Goal: Information Seeking & Learning: Understand process/instructions

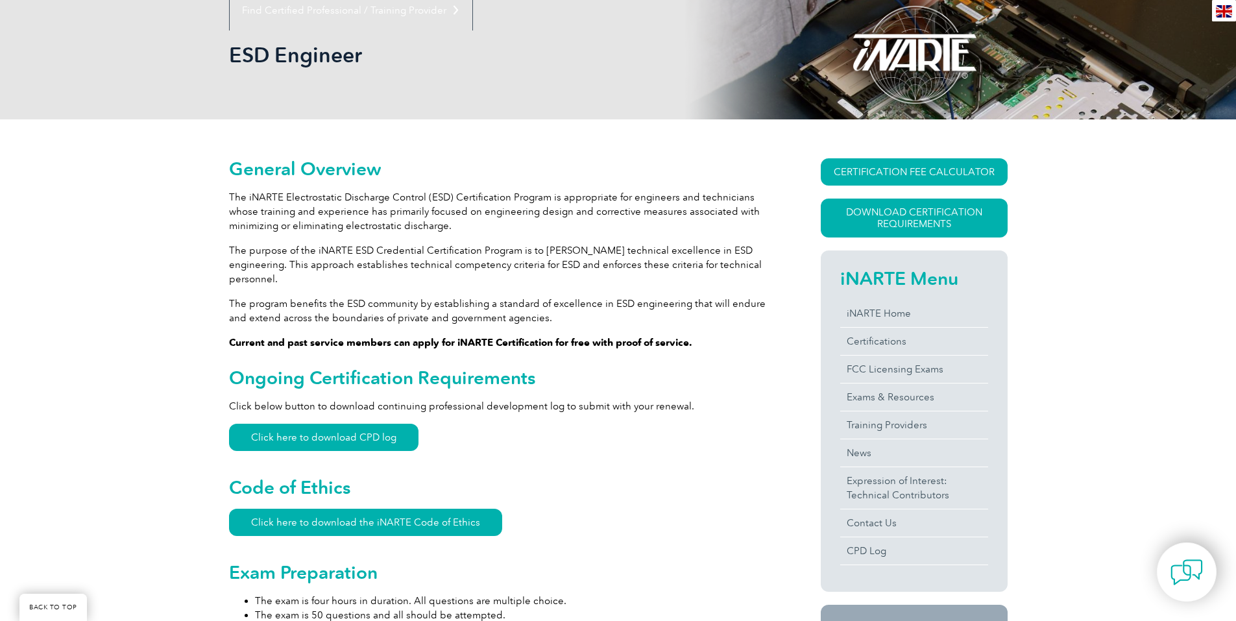
scroll to position [195, 0]
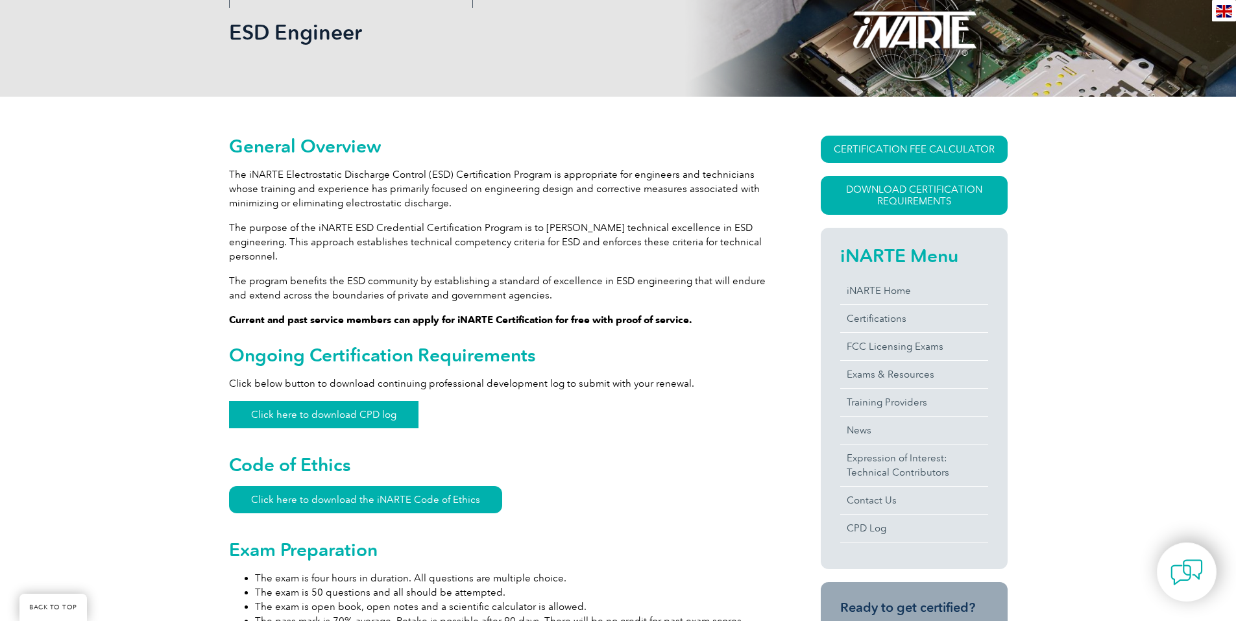
click at [355, 404] on link "Click here to download CPD log" at bounding box center [323, 414] width 189 height 27
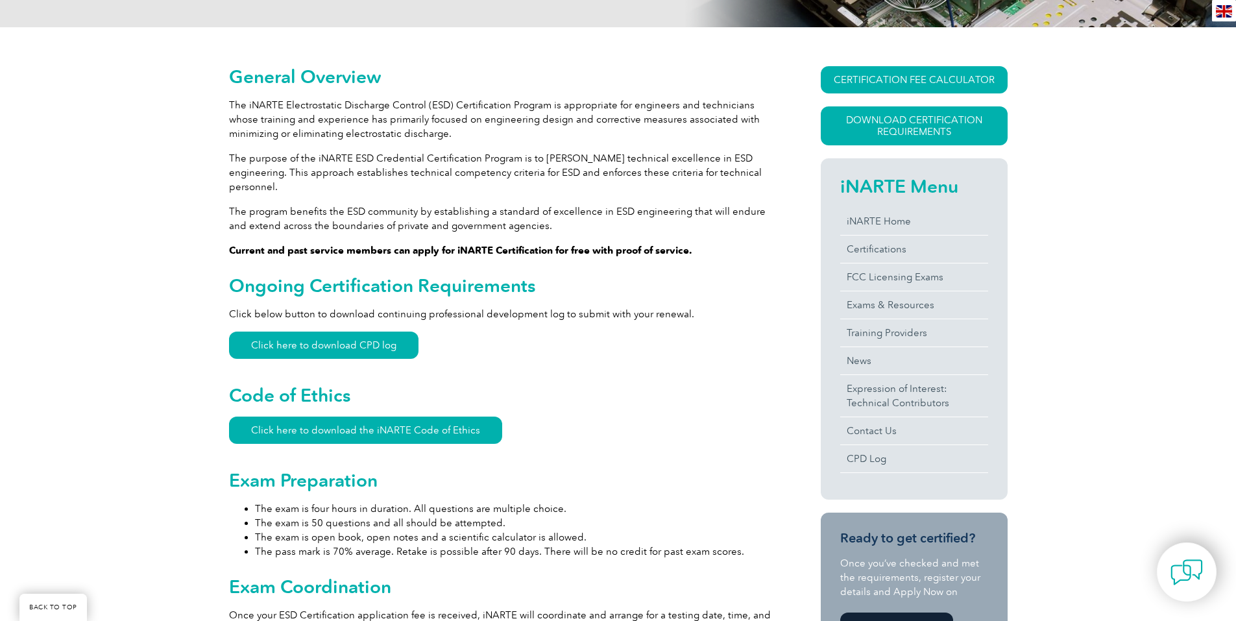
scroll to position [130, 0]
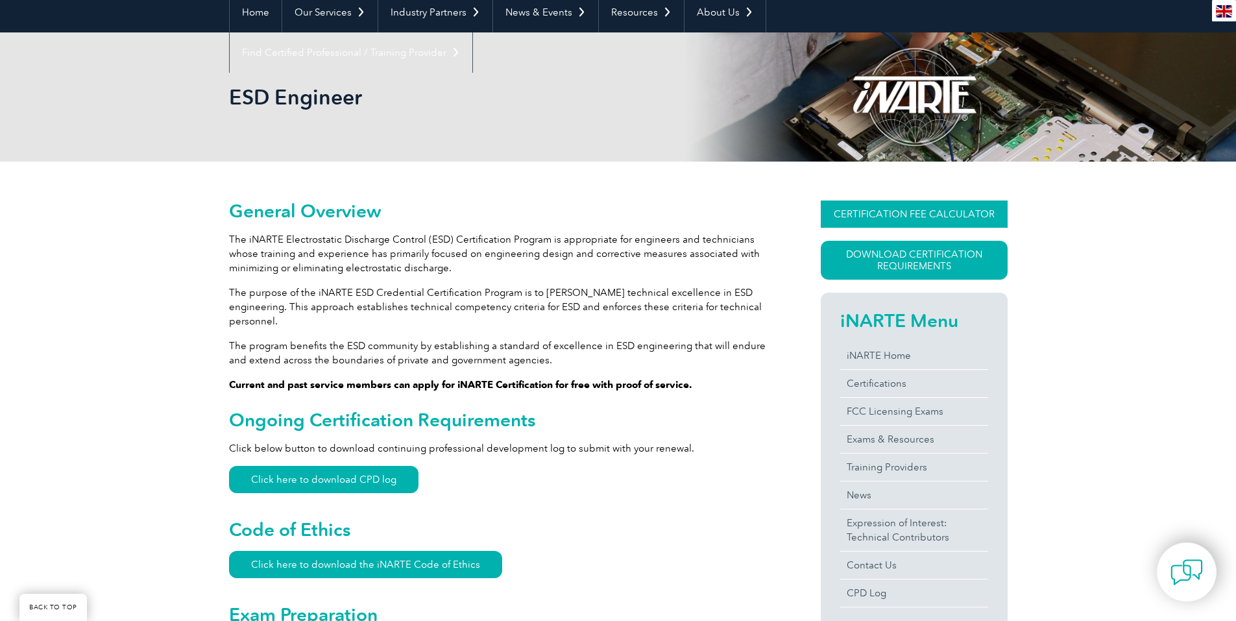
click at [963, 200] on link "CERTIFICATION FEE CALCULATOR" at bounding box center [914, 213] width 187 height 27
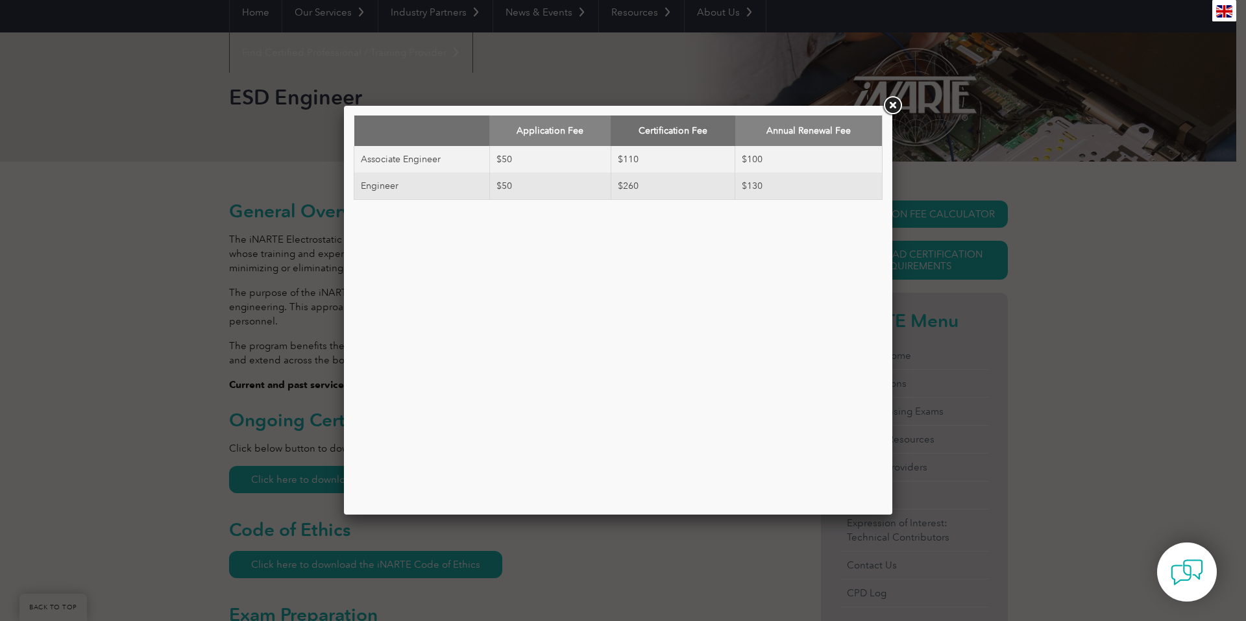
click at [889, 101] on link at bounding box center [891, 105] width 23 height 23
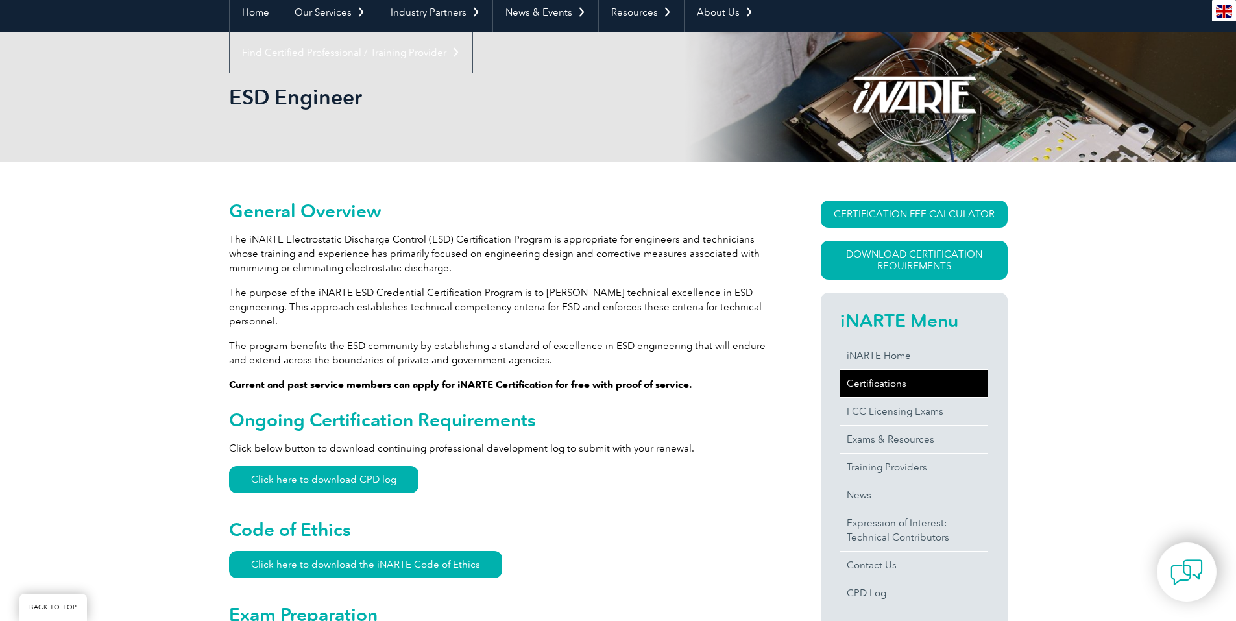
click at [864, 376] on link "Certifications" at bounding box center [914, 383] width 148 height 27
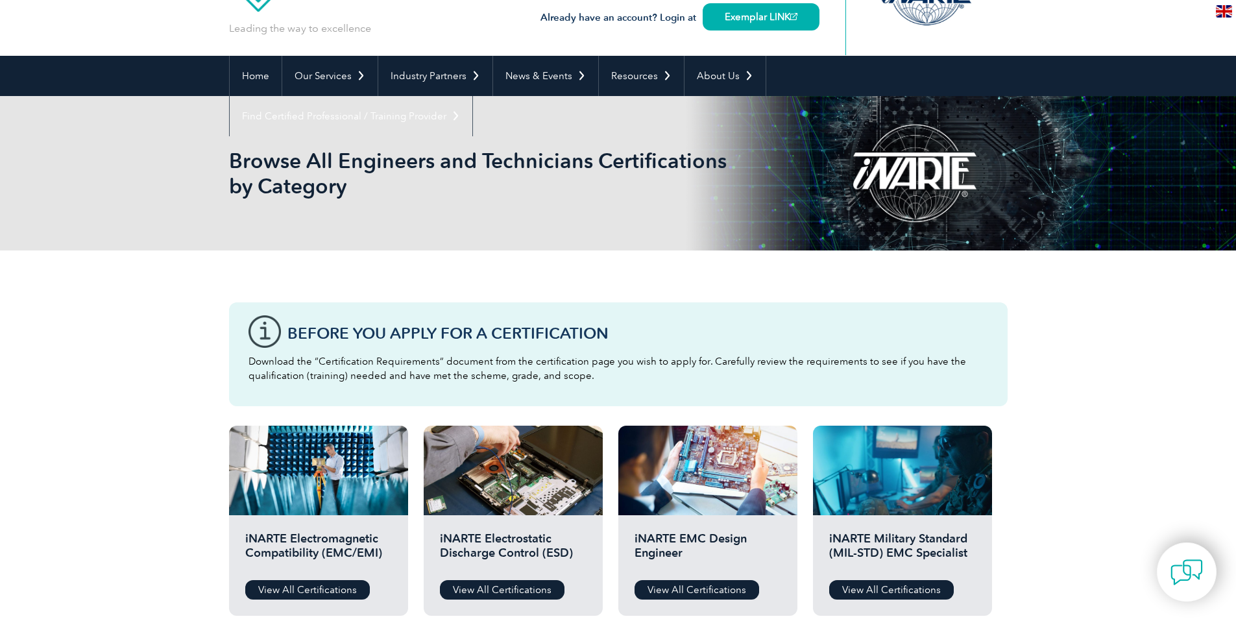
scroll to position [65, 0]
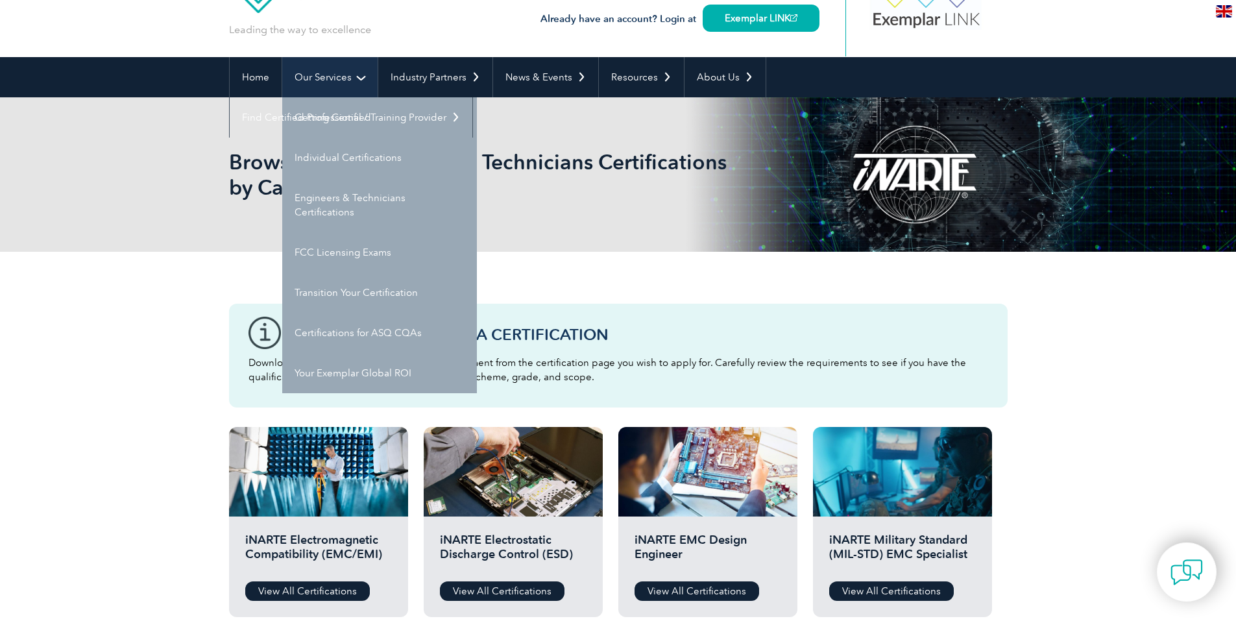
click at [324, 72] on link "Our Services" at bounding box center [329, 77] width 95 height 40
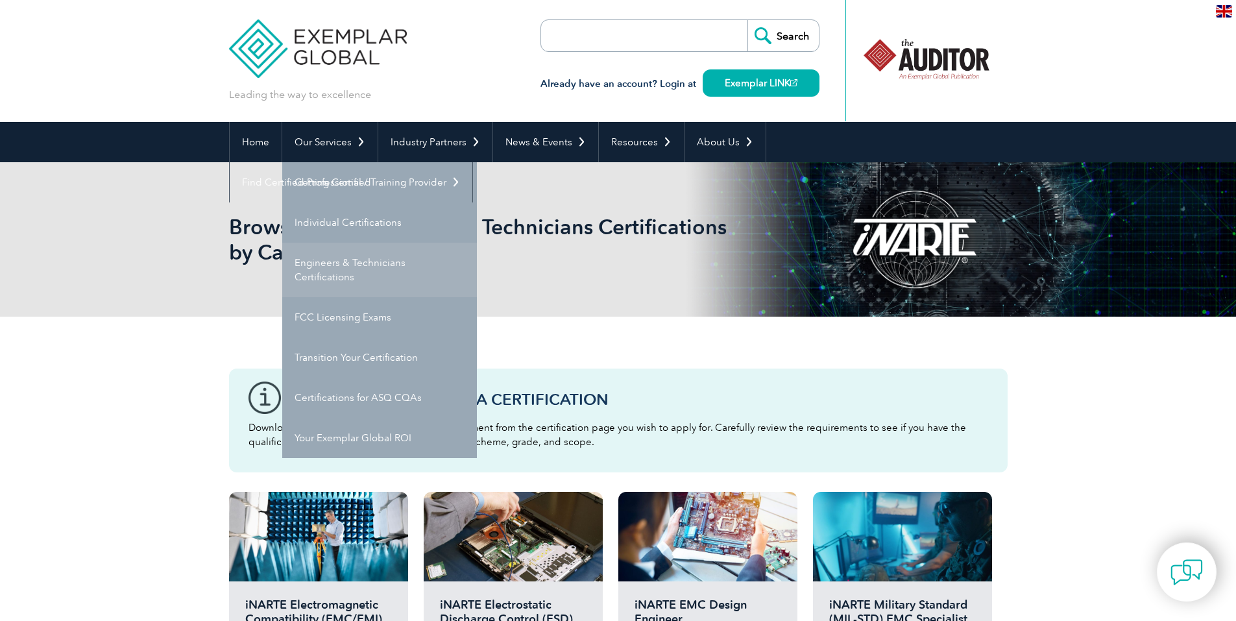
click at [333, 269] on link "Engineers & Technicians Certifications" at bounding box center [379, 270] width 195 height 54
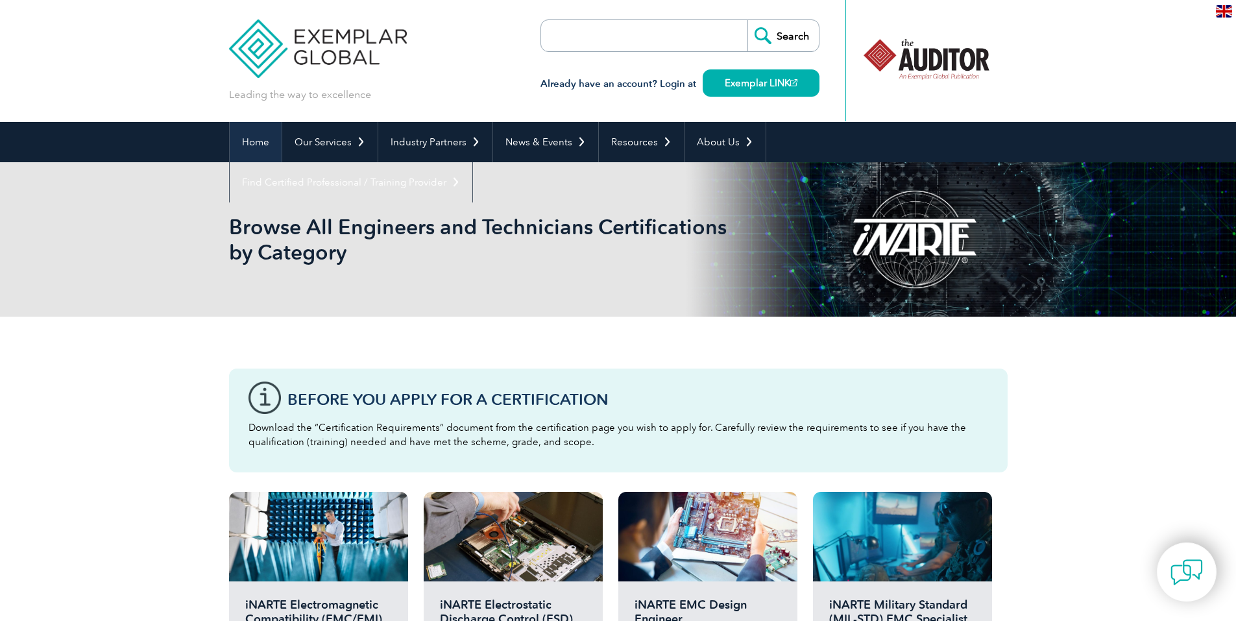
click at [253, 131] on link "Home" at bounding box center [256, 142] width 52 height 40
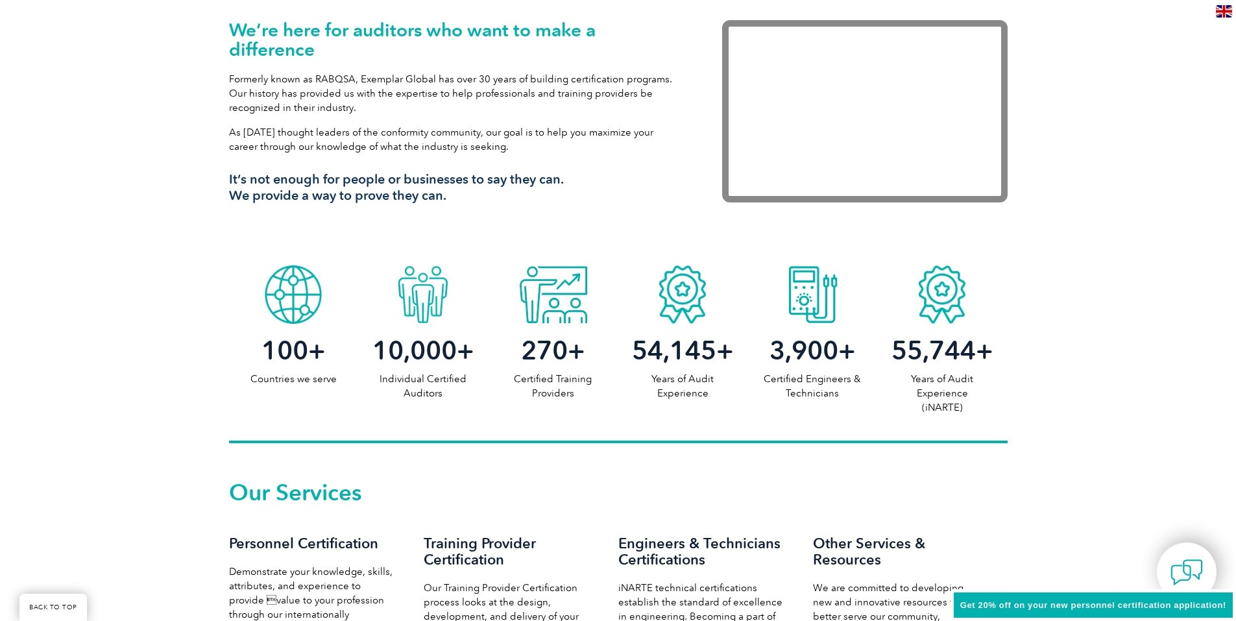
scroll to position [519, 0]
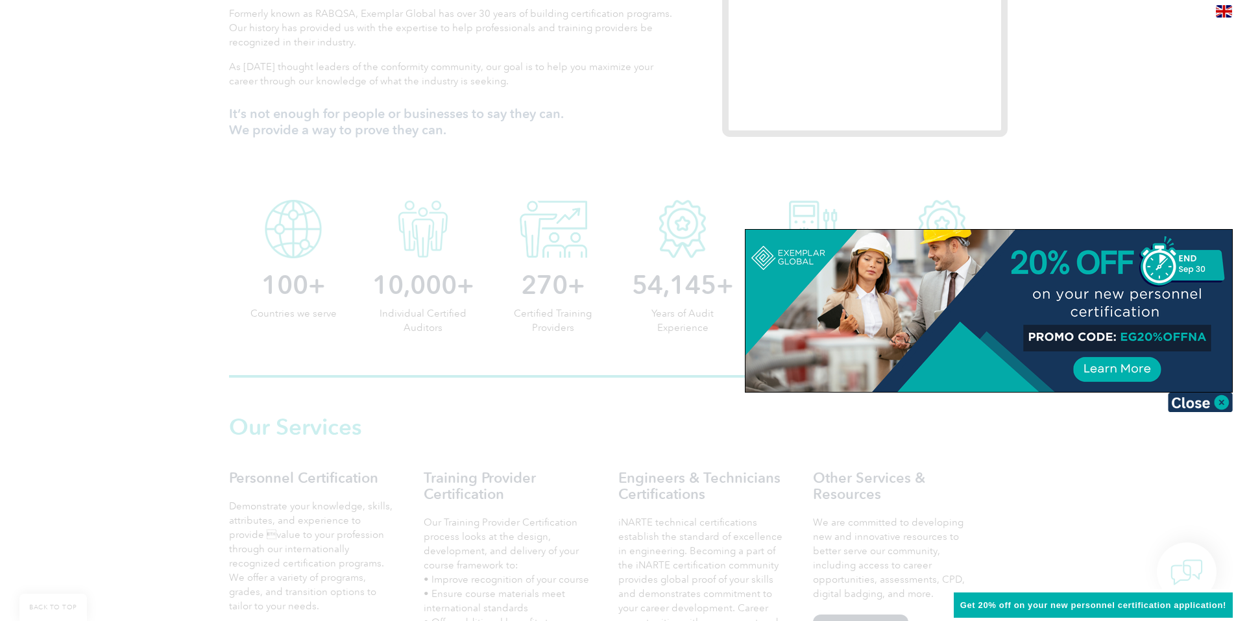
click at [1190, 397] on img at bounding box center [1200, 401] width 65 height 19
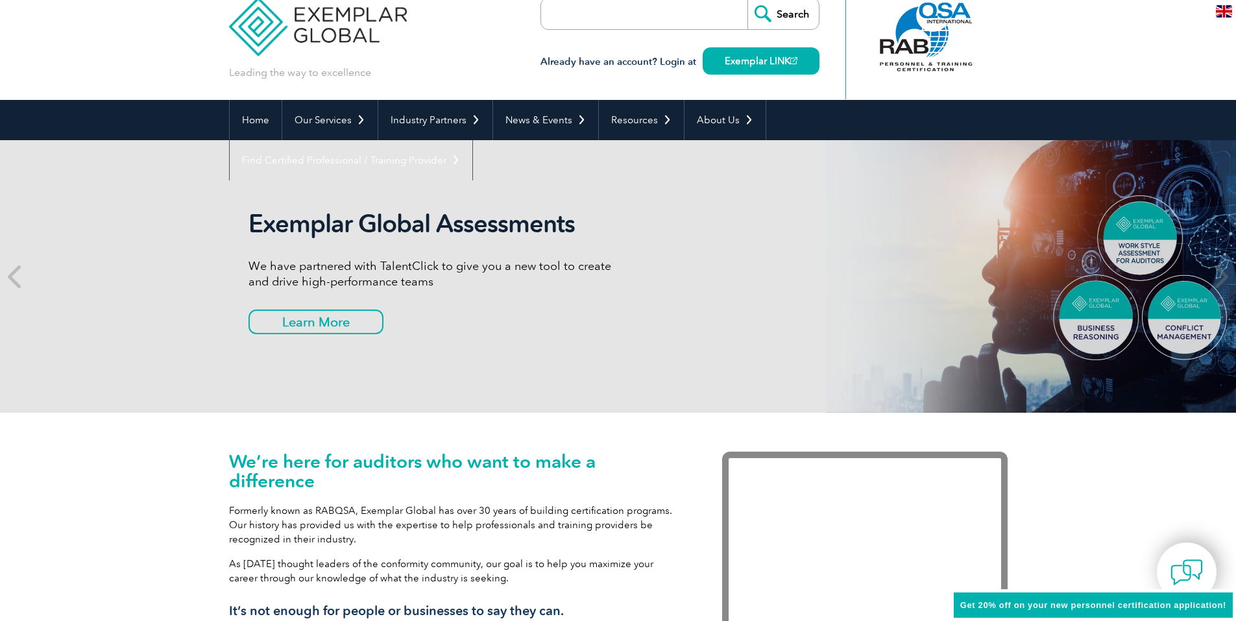
scroll to position [0, 0]
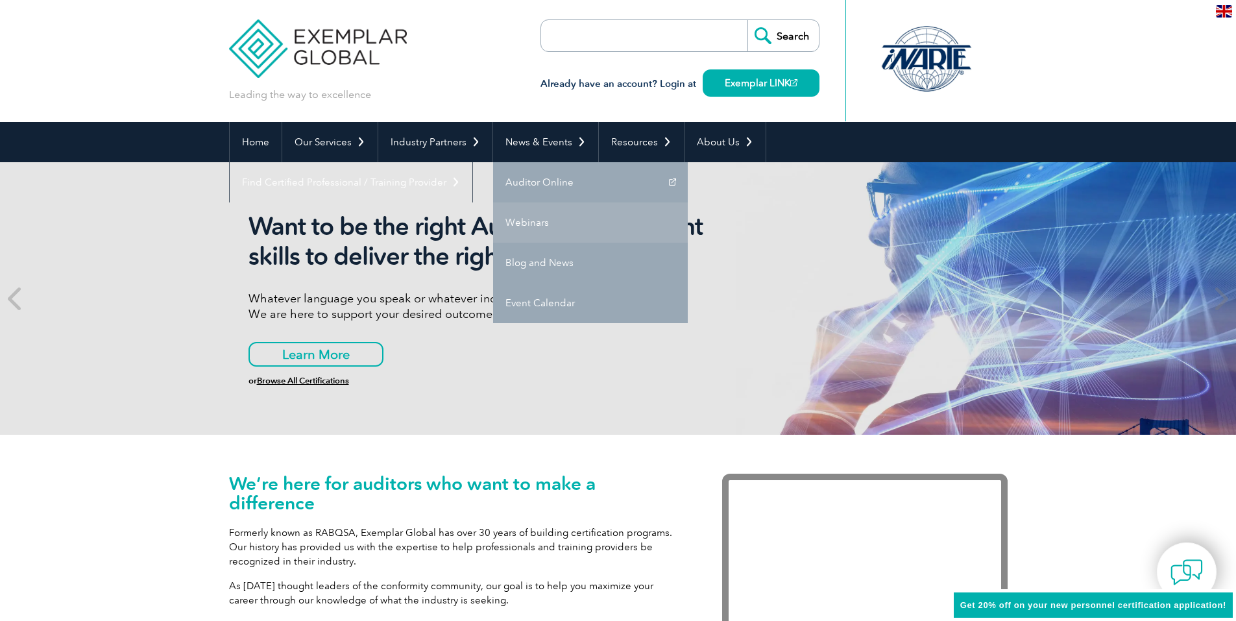
click at [521, 208] on link "Webinars" at bounding box center [590, 222] width 195 height 40
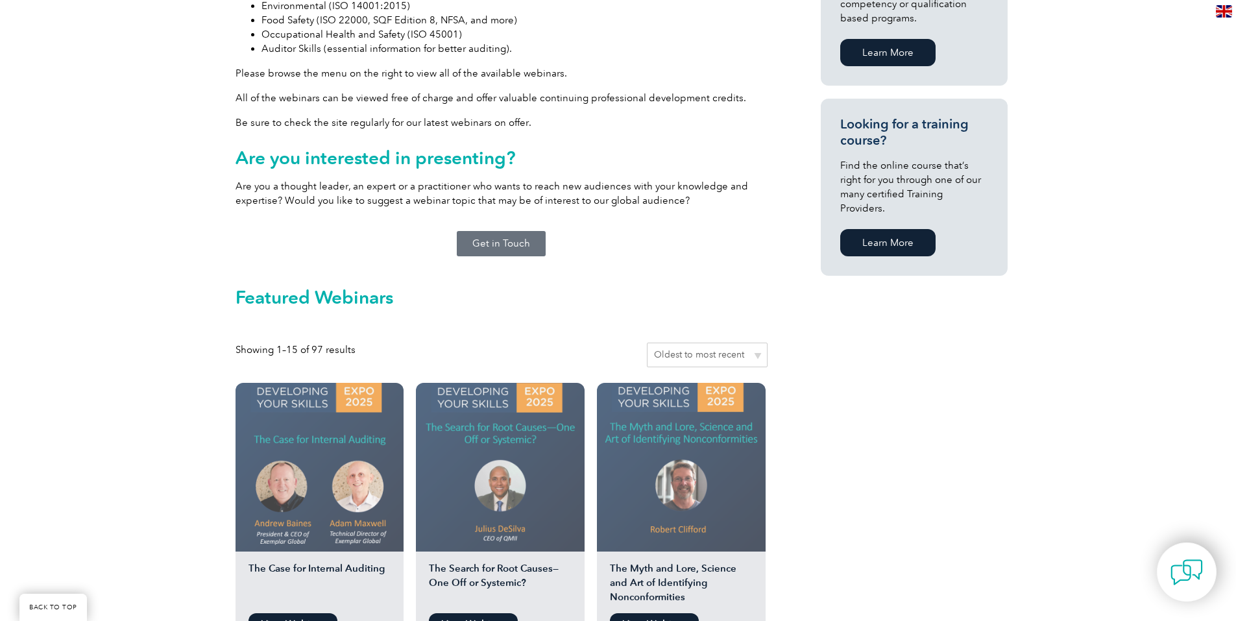
scroll to position [779, 0]
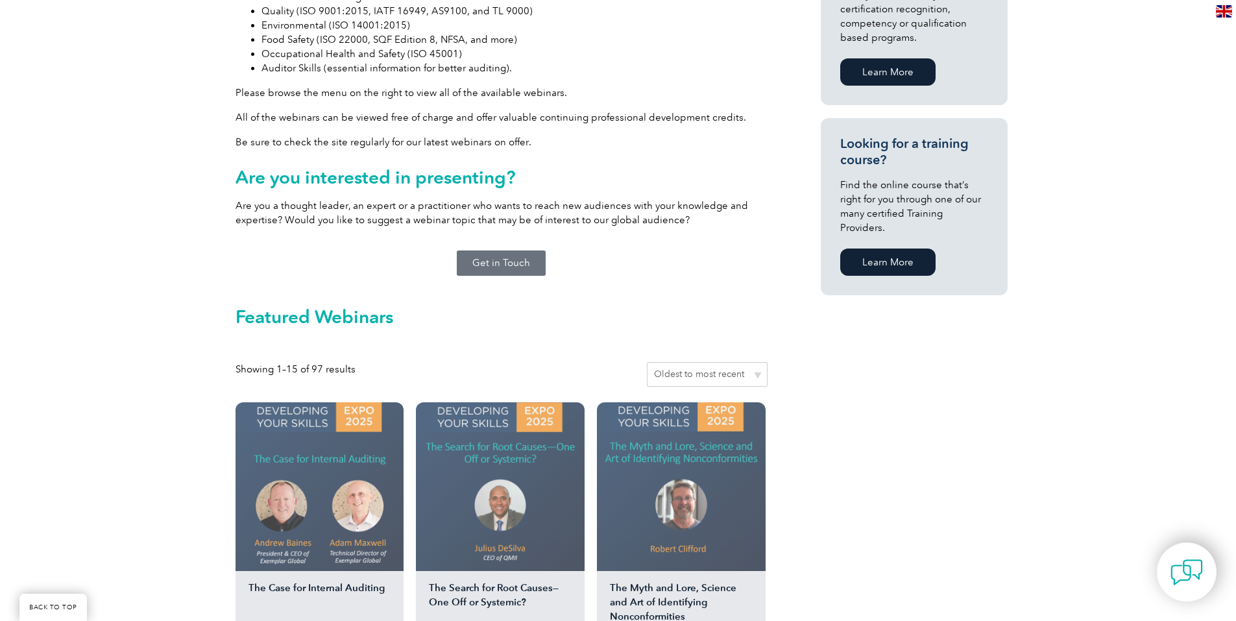
click at [745, 362] on select "Sort by popularity Sort by average rating Sort by latest Sort by price: low to …" at bounding box center [707, 374] width 121 height 25
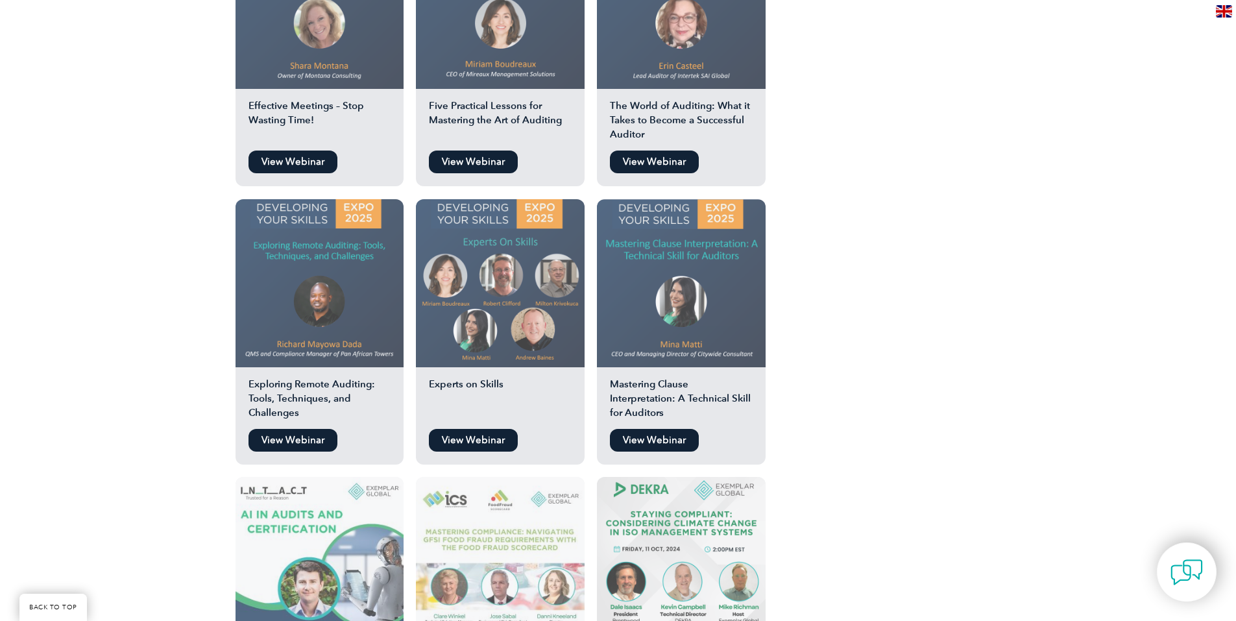
scroll to position [2141, 0]
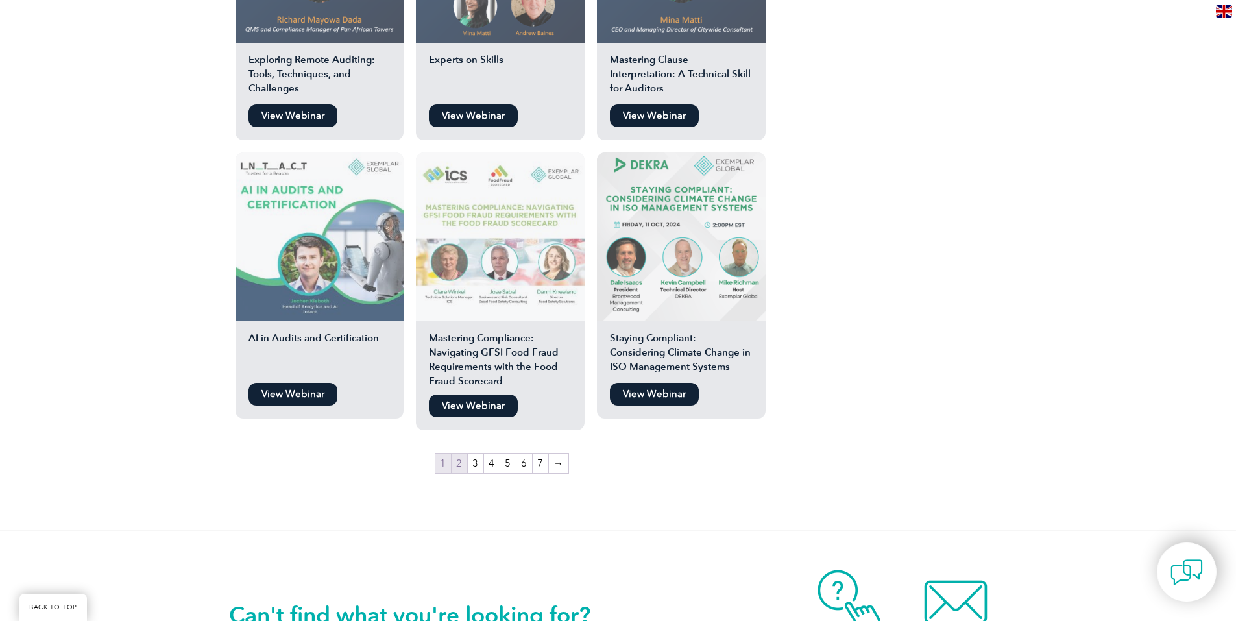
click at [462, 453] on link "2" at bounding box center [460, 462] width 16 height 19
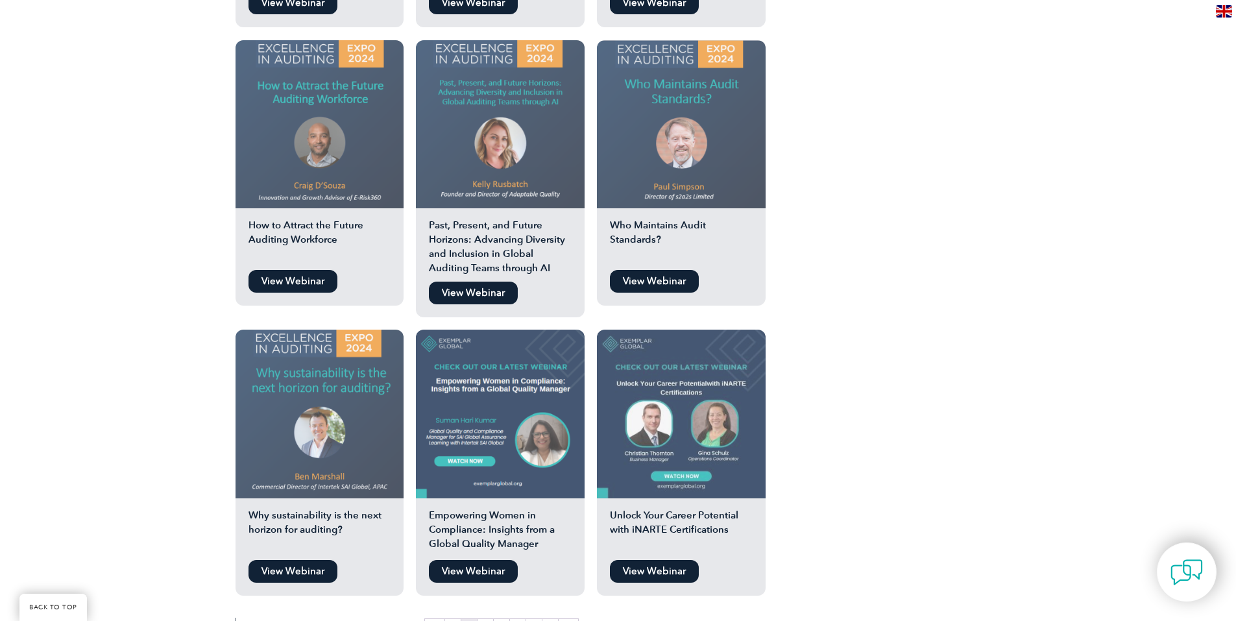
scroll to position [2076, 0]
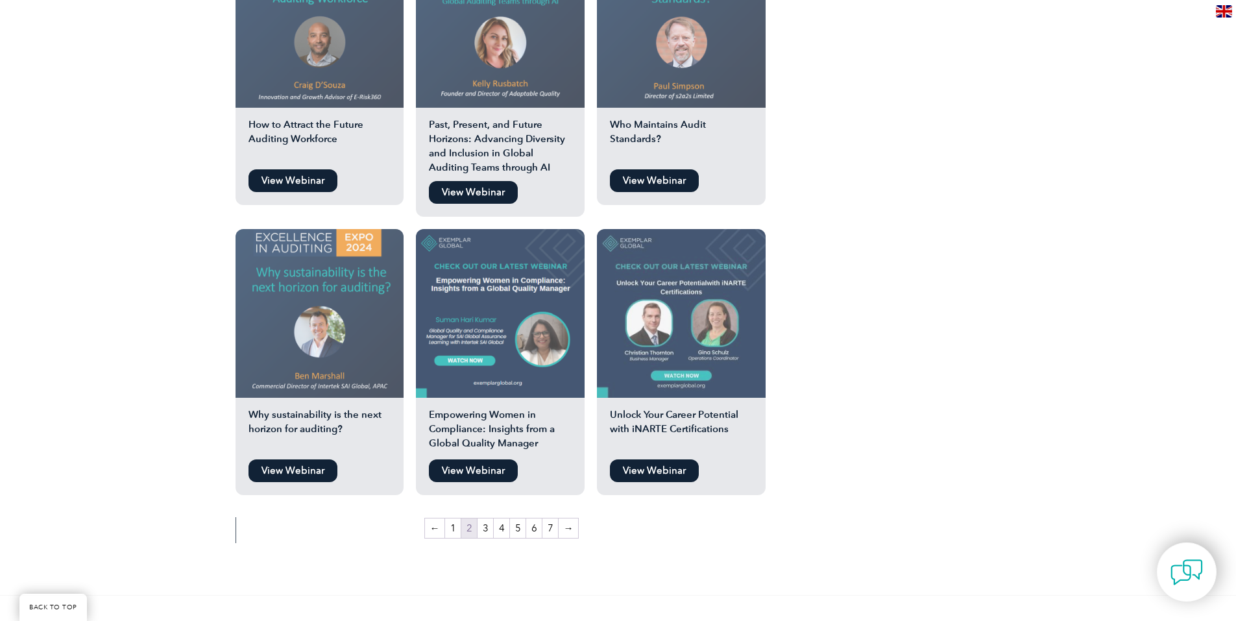
click at [488, 518] on link "3" at bounding box center [485, 527] width 16 height 19
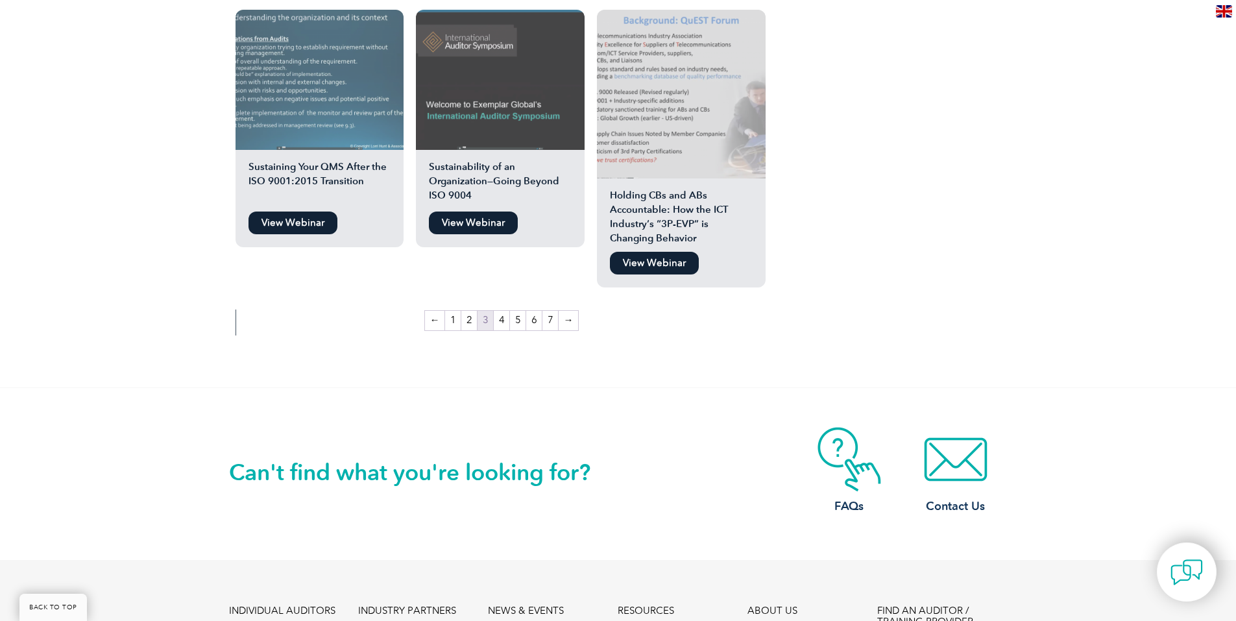
scroll to position [2271, 0]
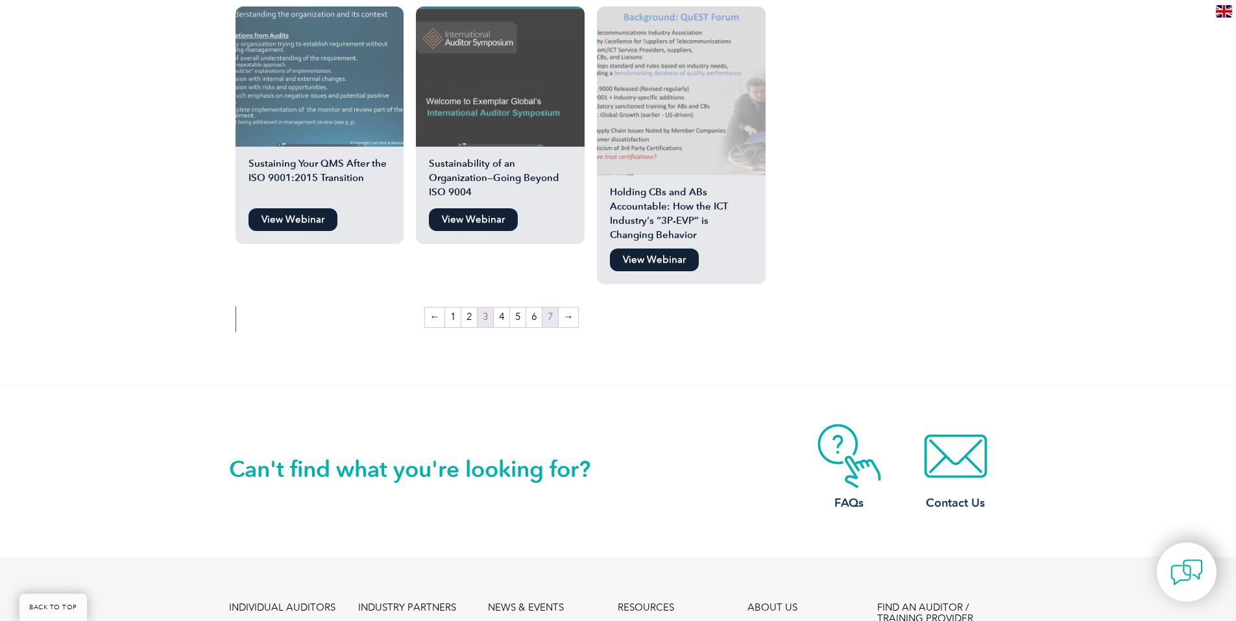
click at [553, 308] on link "7" at bounding box center [550, 317] width 16 height 19
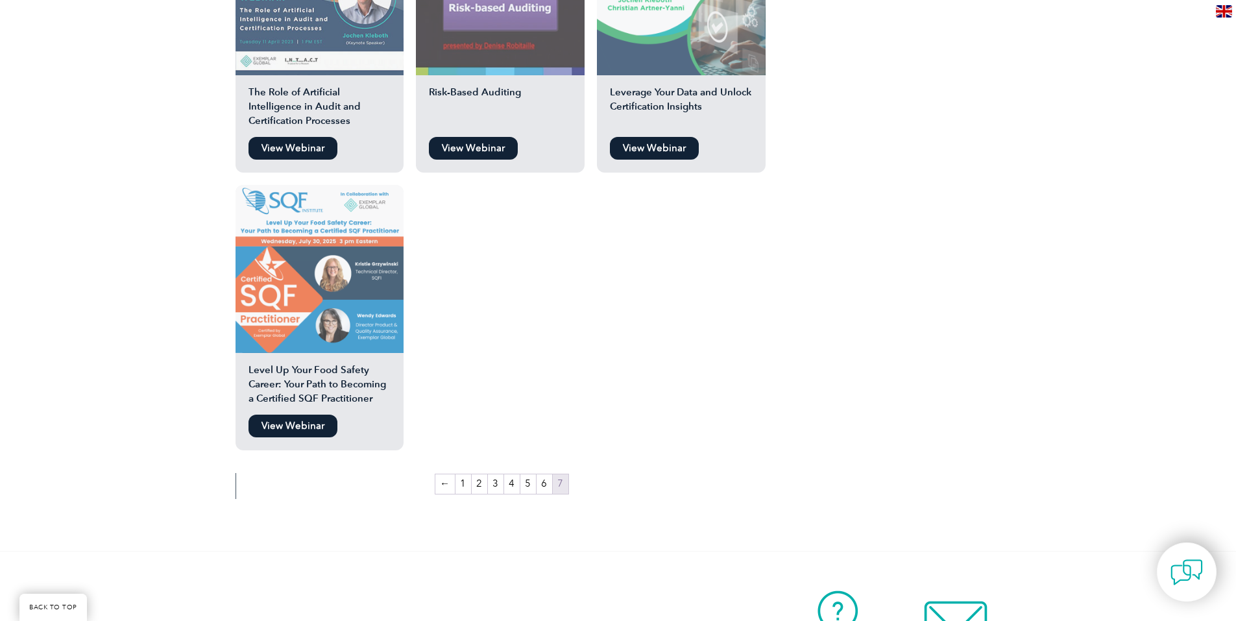
scroll to position [1557, 0]
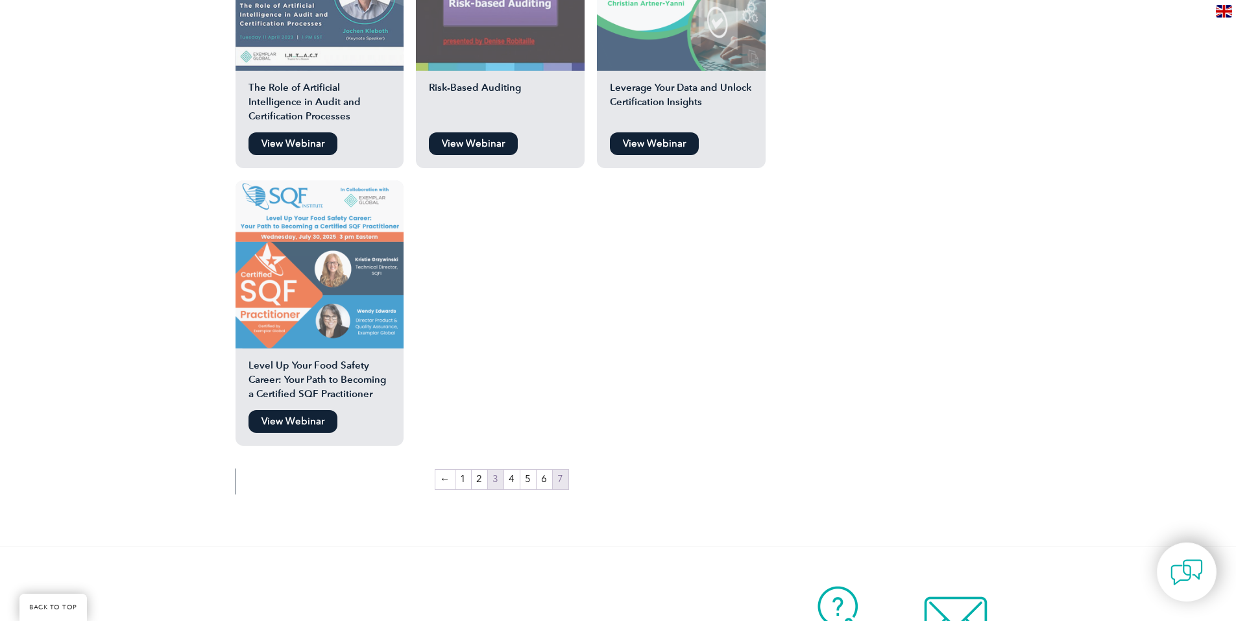
click at [496, 470] on link "3" at bounding box center [496, 479] width 16 height 19
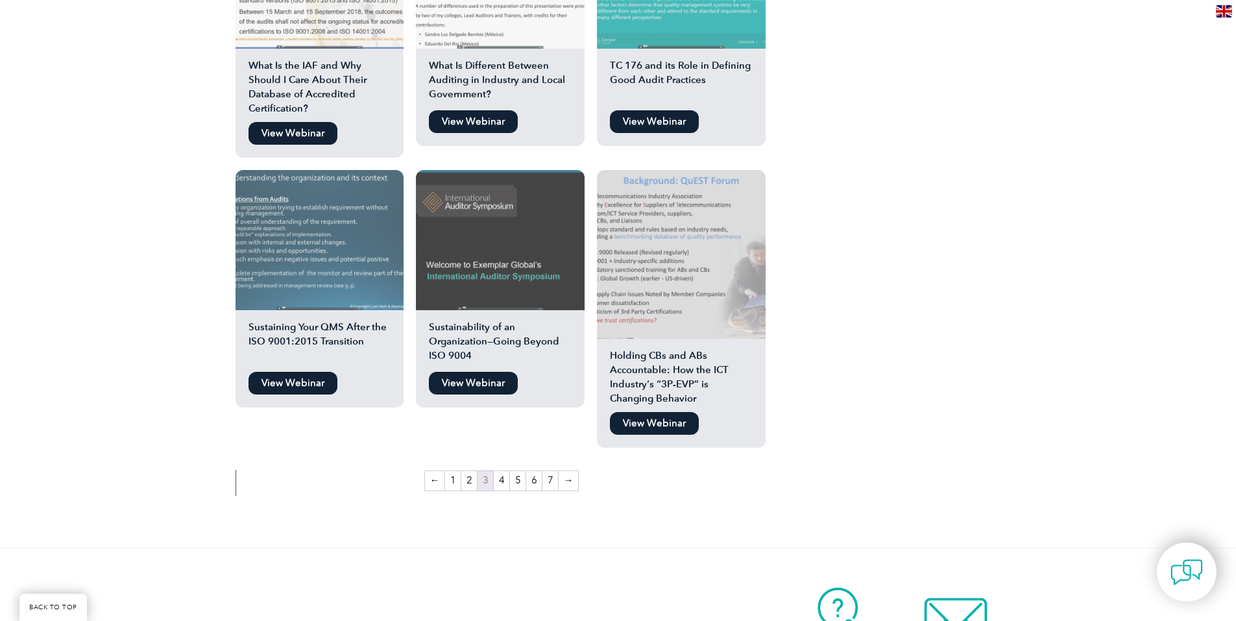
scroll to position [2141, 0]
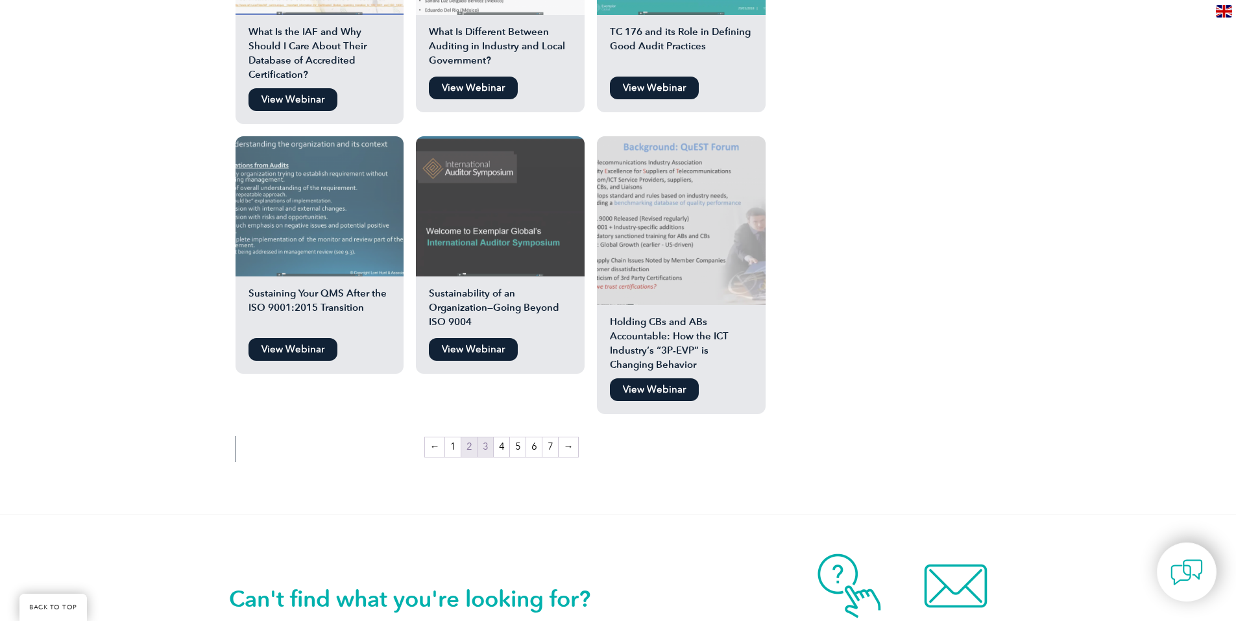
click at [474, 437] on link "2" at bounding box center [469, 446] width 16 height 19
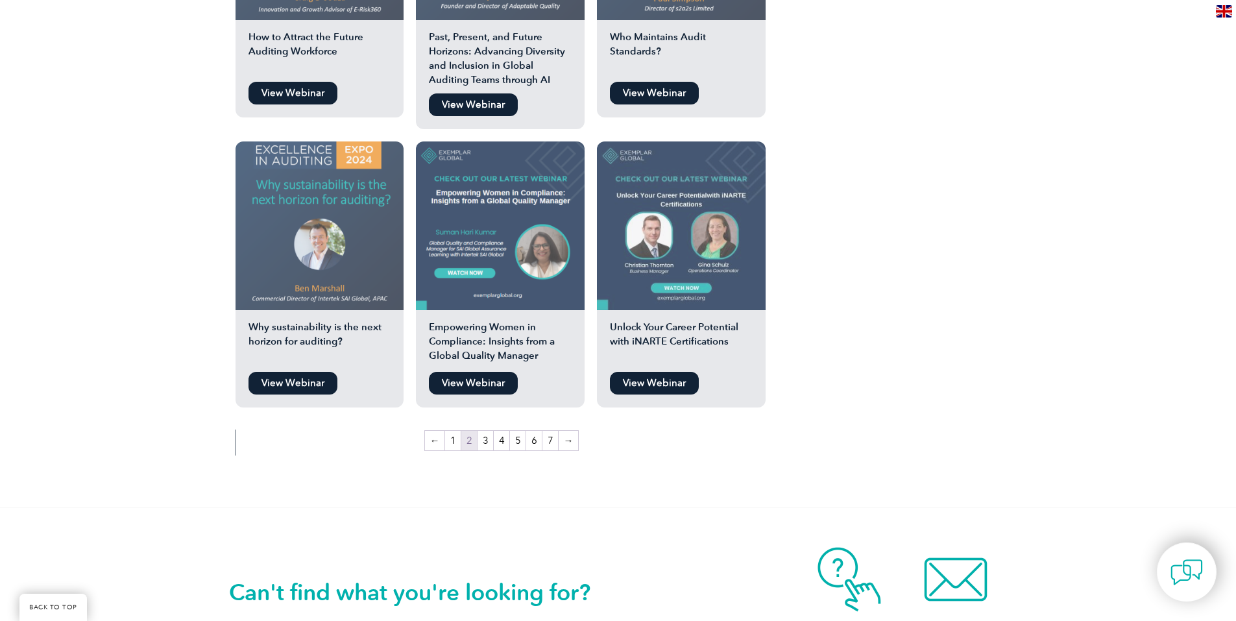
scroll to position [2141, 0]
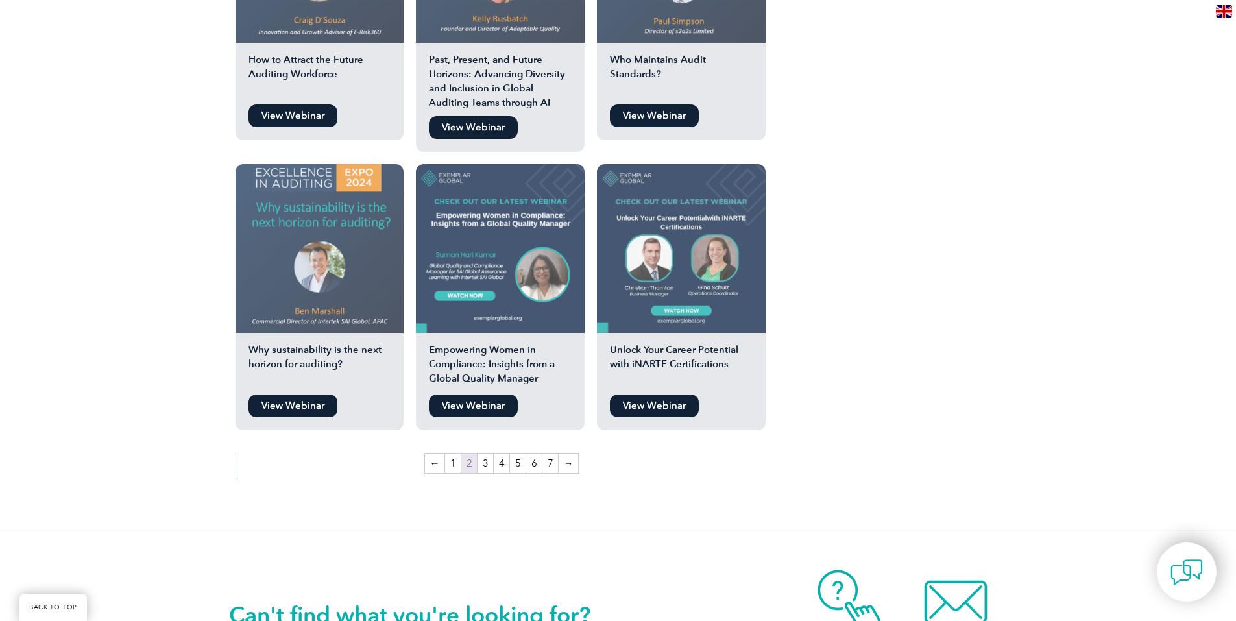
click at [646, 394] on link "View Webinar" at bounding box center [654, 405] width 89 height 23
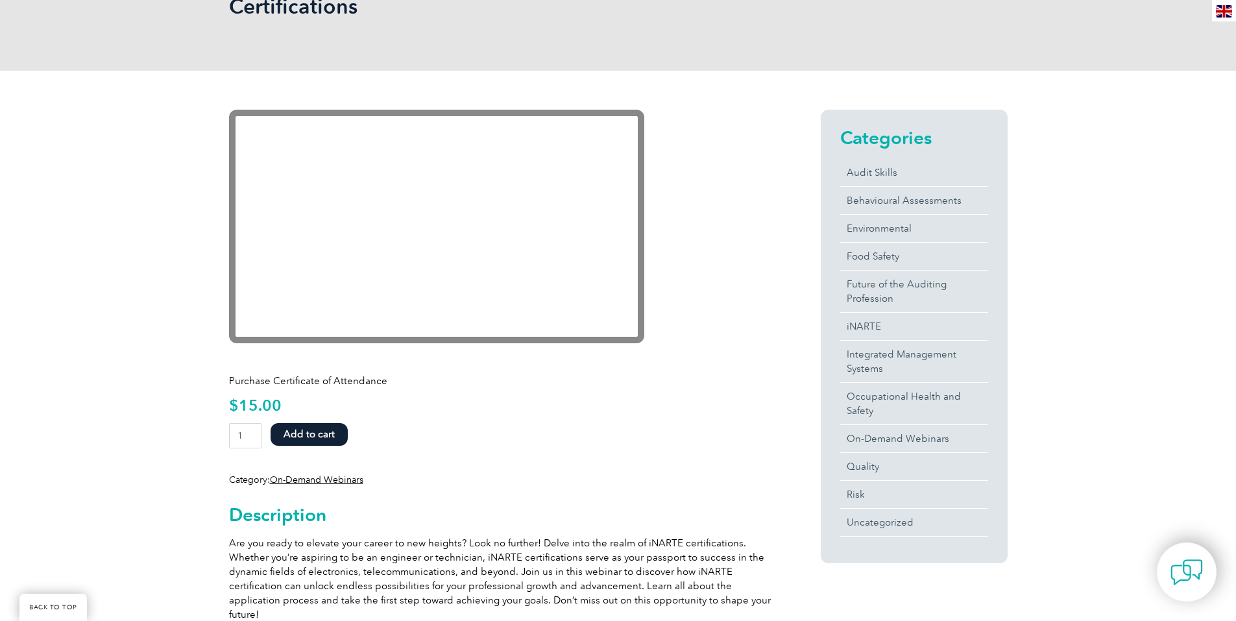
scroll to position [260, 0]
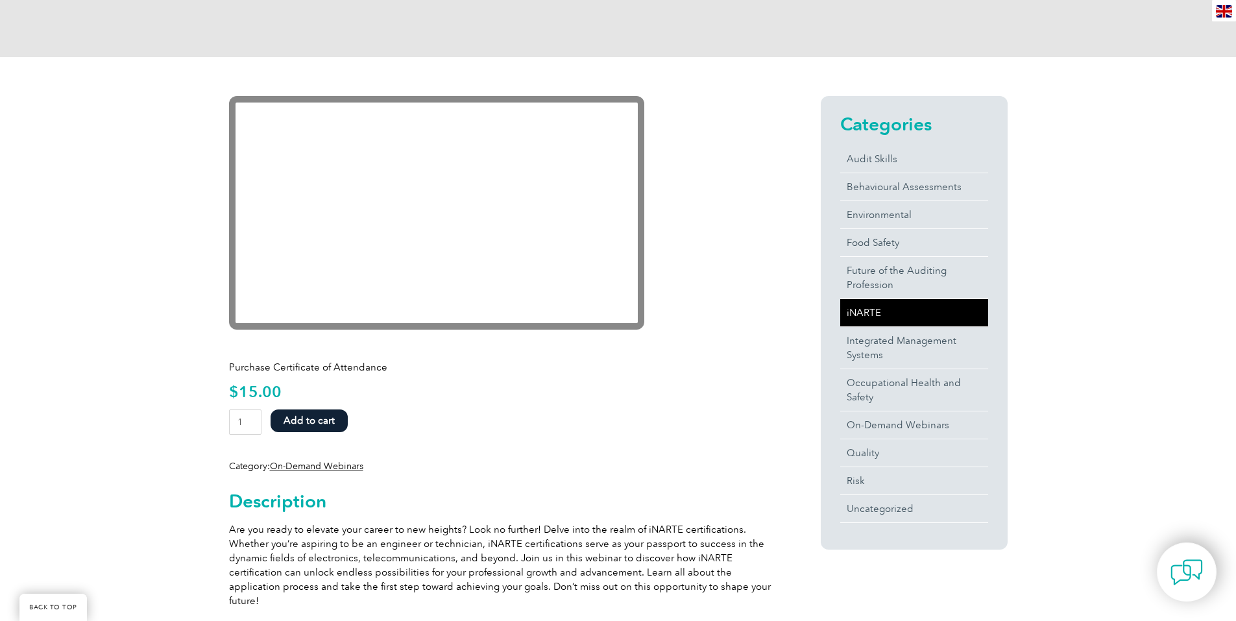
click at [863, 306] on link "iNARTE" at bounding box center [914, 312] width 148 height 27
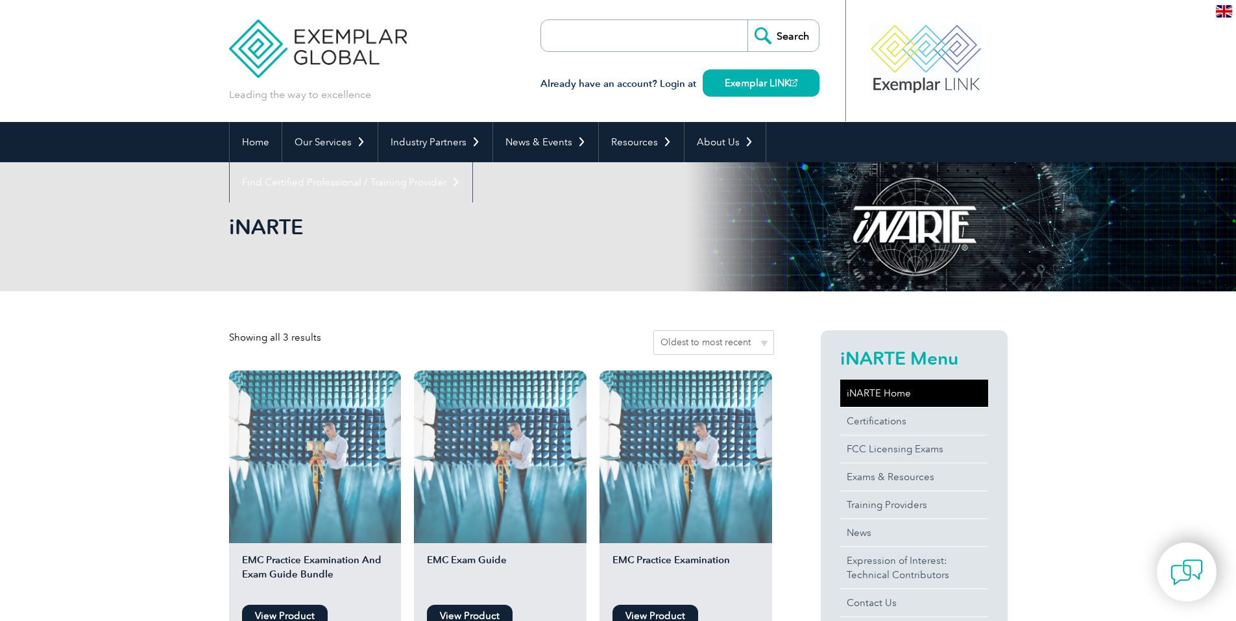
click at [934, 397] on link "iNARTE Home" at bounding box center [914, 393] width 148 height 27
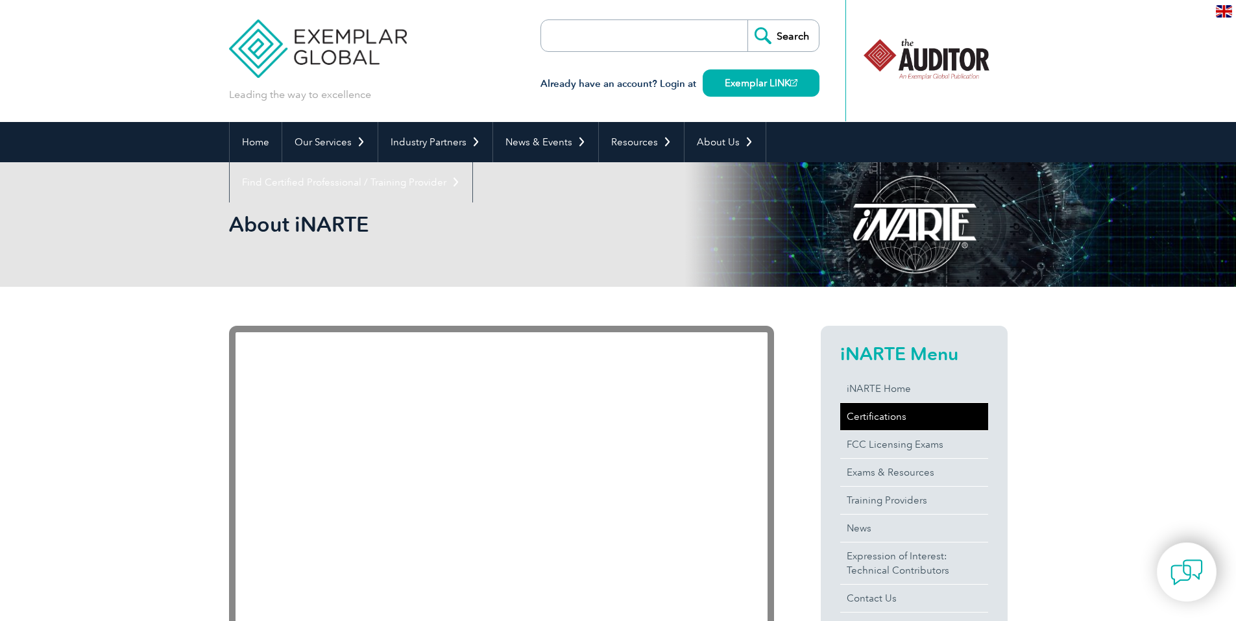
click at [908, 424] on link "Certifications" at bounding box center [914, 416] width 148 height 27
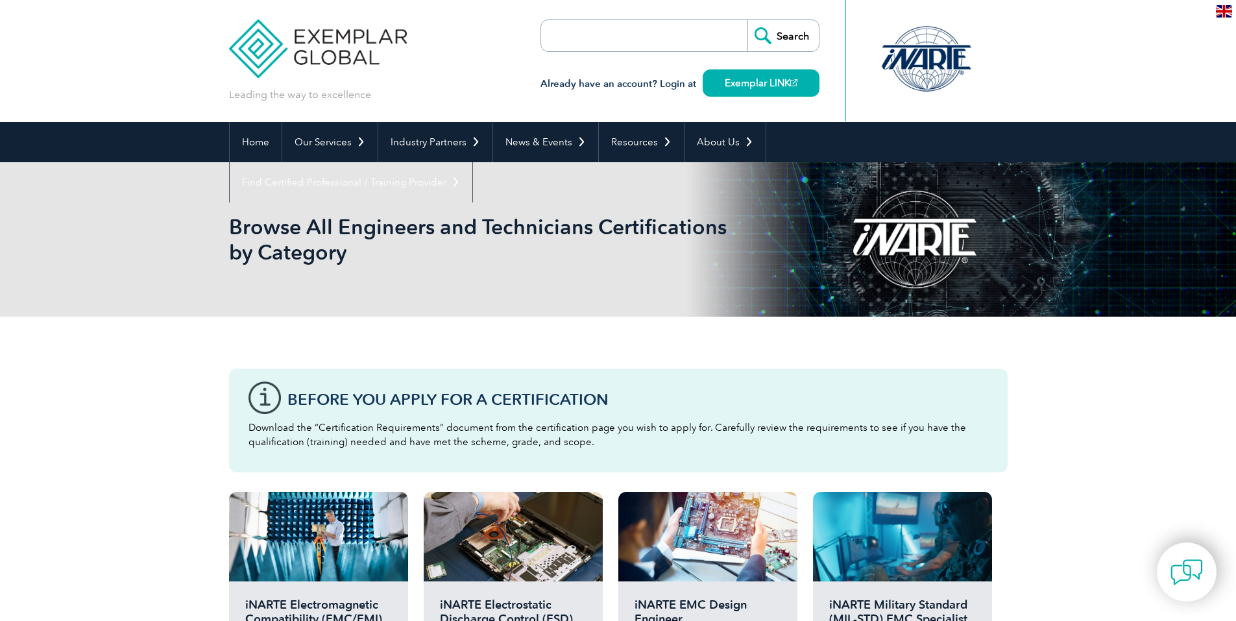
click at [649, 29] on input "search" at bounding box center [616, 35] width 136 height 31
type input "renew"
click at [747, 20] on input "Search" at bounding box center [782, 35] width 71 height 31
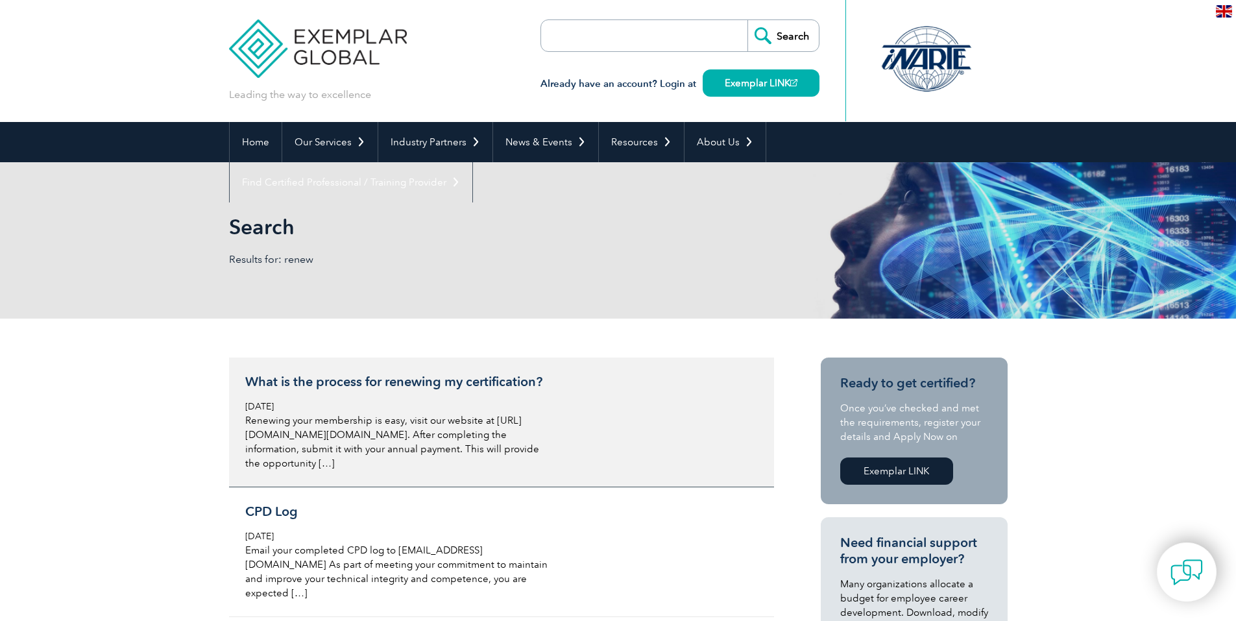
click at [274, 410] on span "[DATE]" at bounding box center [259, 406] width 29 height 11
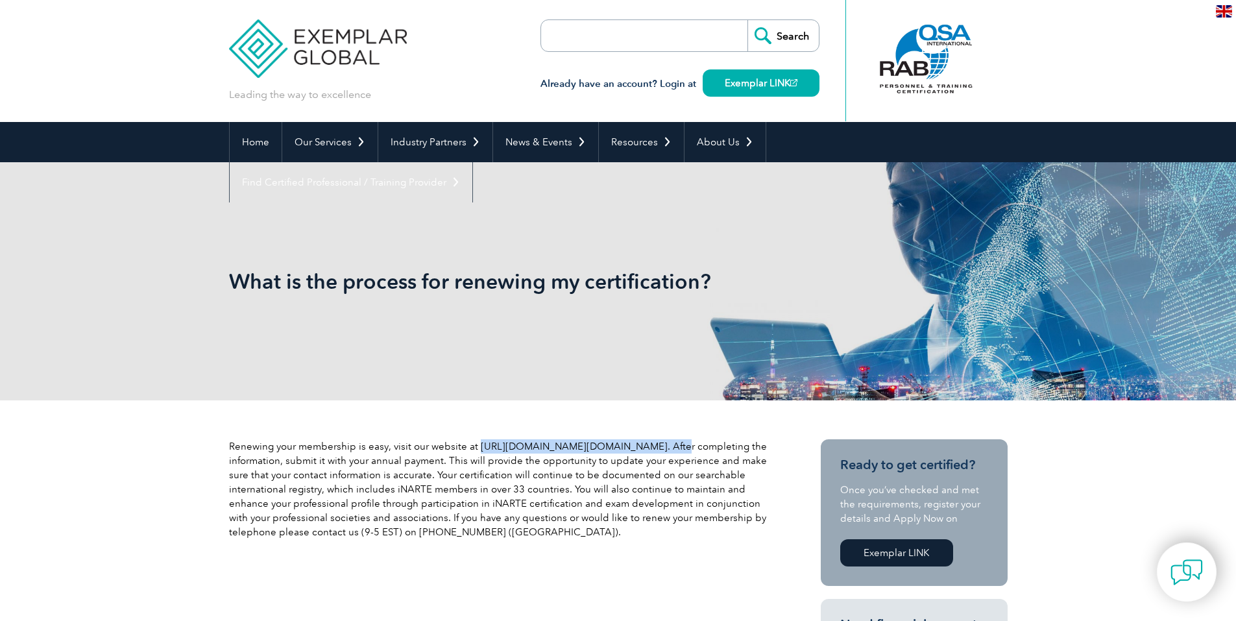
drag, startPoint x: 475, startPoint y: 445, endPoint x: 648, endPoint y: 443, distance: 173.2
click at [648, 443] on p "Renewing your membership is easy, visit our website at http://www.narte.org/h/r…" at bounding box center [501, 489] width 545 height 100
copy p "http://www.narte.org/h/renewform.asp."
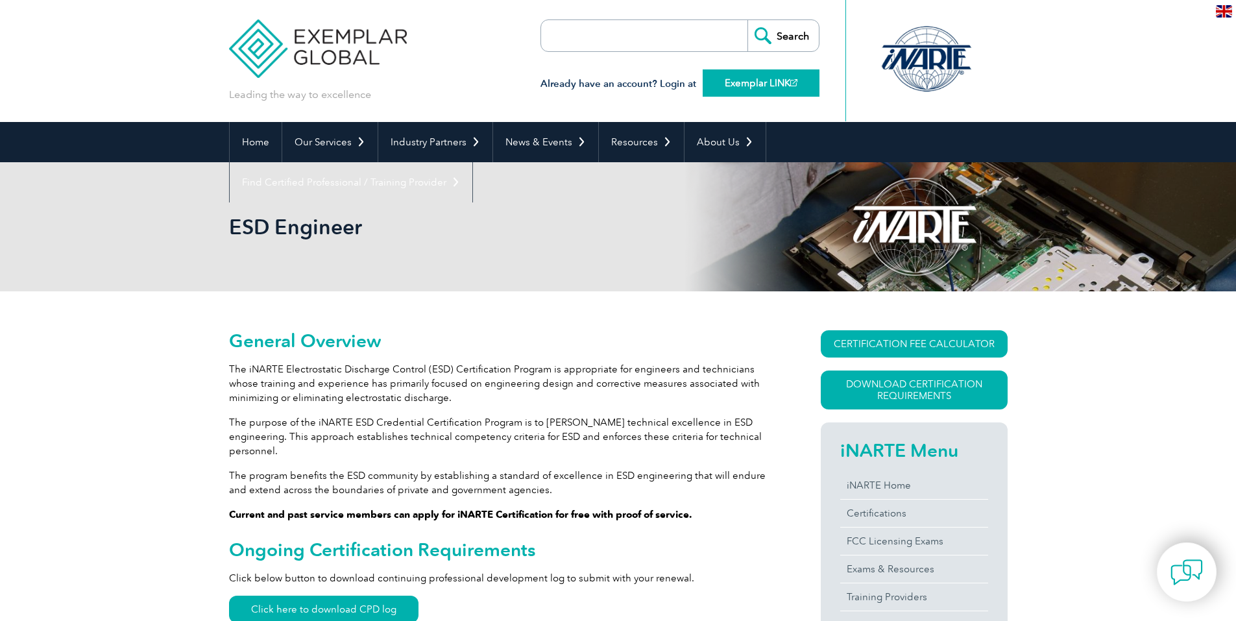
click at [776, 86] on link "Exemplar LINK" at bounding box center [761, 82] width 117 height 27
